Goal: Task Accomplishment & Management: Complete application form

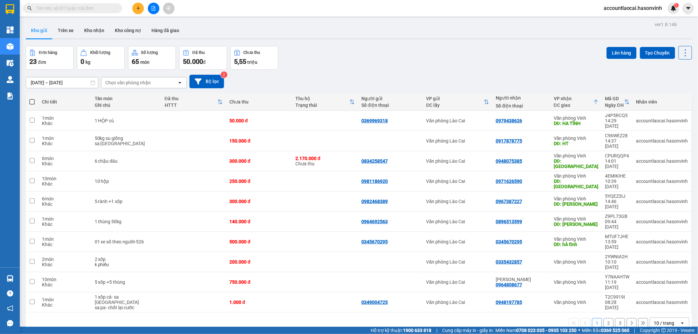
click at [595, 101] on icon at bounding box center [596, 101] width 5 height 5
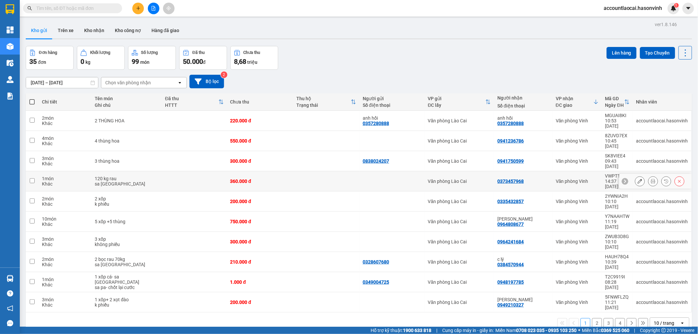
click at [162, 171] on td at bounding box center [194, 181] width 65 height 20
checkbox input "true"
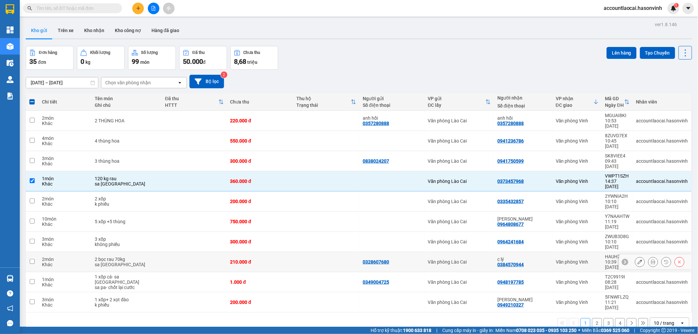
click at [130, 256] on div "2 bọc rau 70kg" at bounding box center [127, 258] width 64 height 5
checkbox input "true"
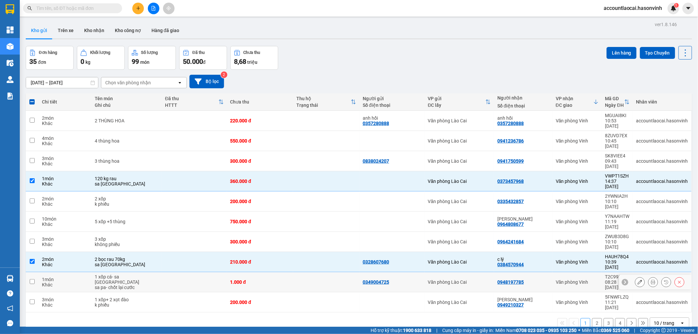
click at [130, 284] on div "sa pa- chốt lại cước" at bounding box center [127, 286] width 64 height 5
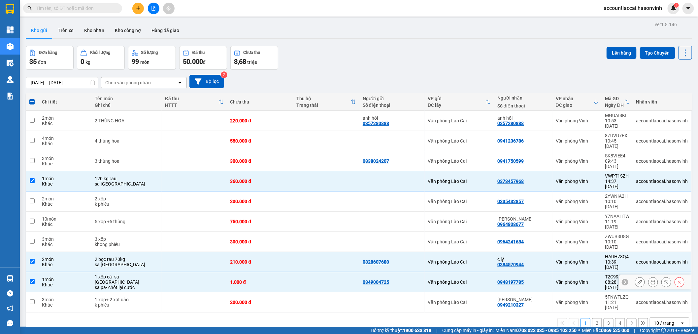
click at [149, 274] on div "1 xốp cá- sa pa" at bounding box center [127, 279] width 64 height 11
checkbox input "false"
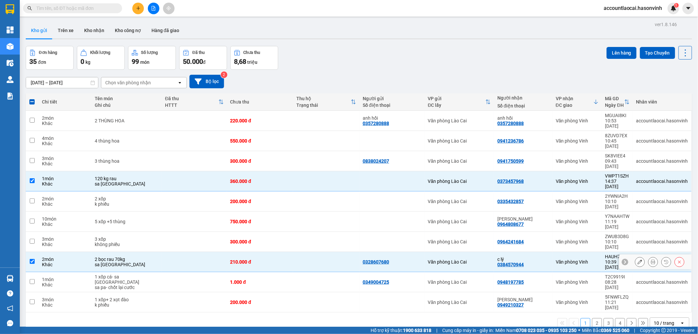
click at [150, 256] on div "2 bọc rau 70kg" at bounding box center [127, 258] width 64 height 5
checkbox input "false"
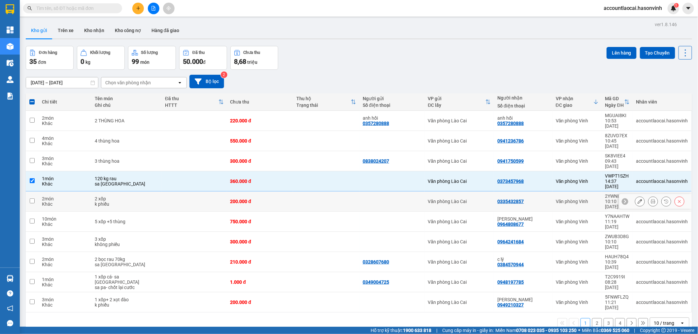
click at [153, 171] on td "120 kg rau sa pa" at bounding box center [126, 181] width 70 height 20
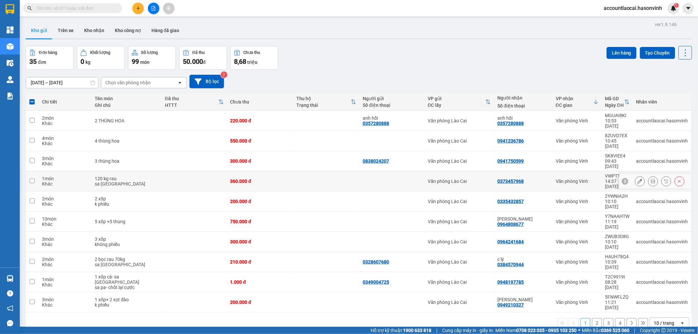
checkbox input "false"
click at [136, 7] on icon "plus" at bounding box center [138, 8] width 5 height 5
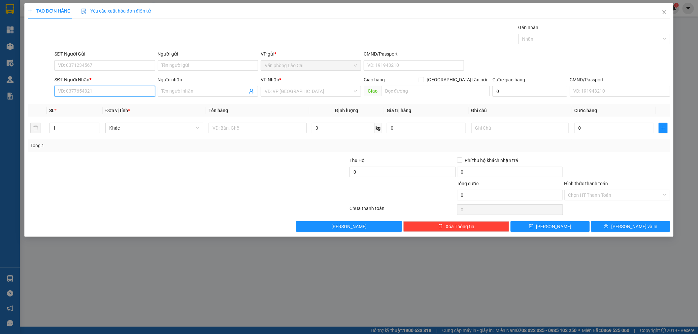
click at [127, 91] on input "SĐT Người Nhận *" at bounding box center [104, 91] width 100 height 11
click at [84, 92] on input "887" at bounding box center [104, 91] width 100 height 11
click at [78, 103] on div "0967733887" at bounding box center [104, 104] width 92 height 7
type input "0967733887"
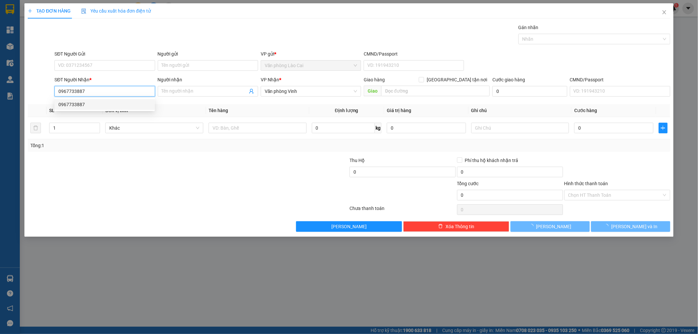
type input "500.000"
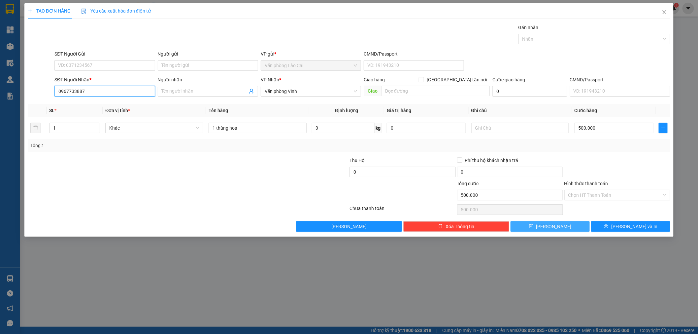
type input "0967733887"
click at [569, 225] on button "Lưu" at bounding box center [550, 226] width 79 height 11
type input "0"
click at [665, 12] on icon "close" at bounding box center [664, 12] width 5 height 5
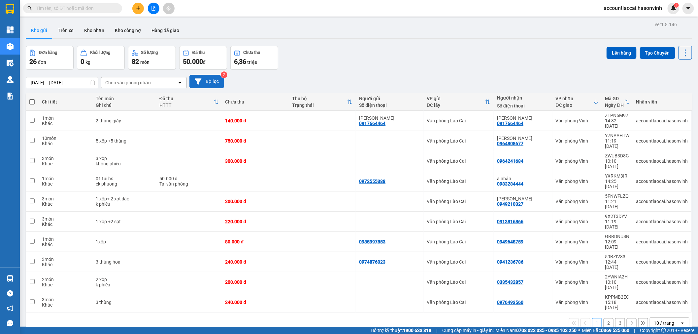
click at [207, 88] on button "Bộ lọc" at bounding box center [207, 82] width 35 height 14
